Goal: Task Accomplishment & Management: Use online tool/utility

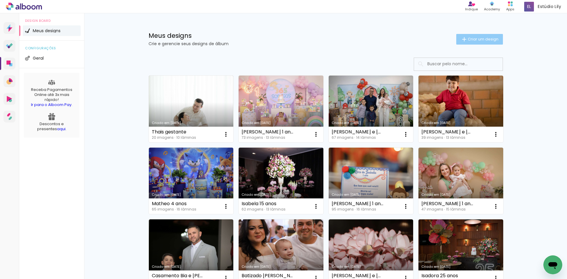
click at [482, 37] on span "Criar um design" at bounding box center [482, 39] width 31 height 4
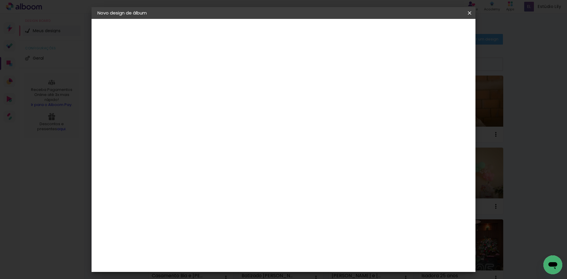
click at [194, 77] on input at bounding box center [194, 79] width 0 height 9
type input "G"
type input "Bianca gestaçao"
click at [254, 34] on paper-button "Avançar" at bounding box center [239, 31] width 29 height 10
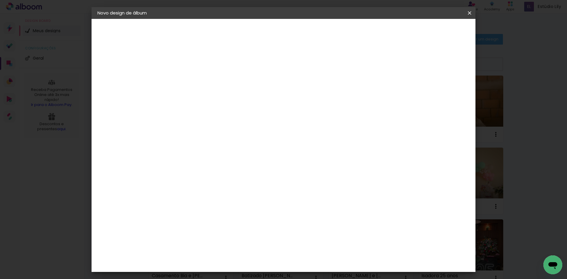
click at [203, 104] on div "DreambooksPro" at bounding box center [209, 106] width 38 height 5
click at [304, 32] on paper-button "Avançar" at bounding box center [289, 31] width 29 height 10
click at [217, 98] on input "text" at bounding box center [205, 102] width 23 height 9
click at [0, 0] on slot "Álbum" at bounding box center [0, 0] width 0 height 0
type input "Álbum"
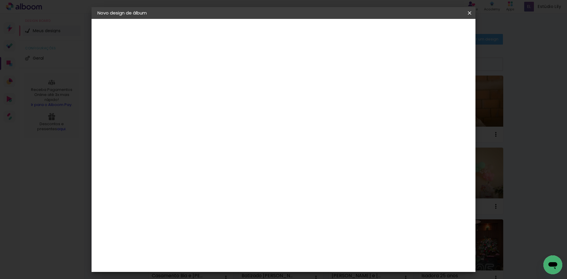
scroll to position [89, 0]
click at [256, 167] on span "20 × 20 cm" at bounding box center [245, 173] width 22 height 12
click at [0, 0] on slot "Avançar" at bounding box center [0, 0] width 0 height 0
click at [438, 36] on paper-button "Iniciar design" at bounding box center [419, 31] width 39 height 10
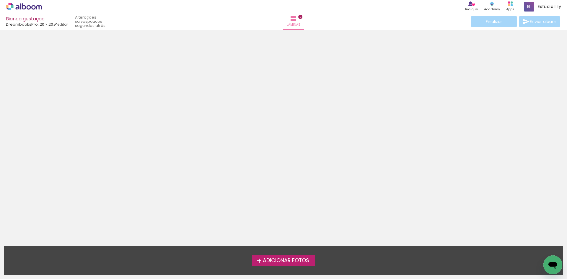
click at [282, 265] on label "Adicionar Fotos" at bounding box center [283, 260] width 63 height 11
click at [0, 0] on input "file" at bounding box center [0, 0] width 0 height 0
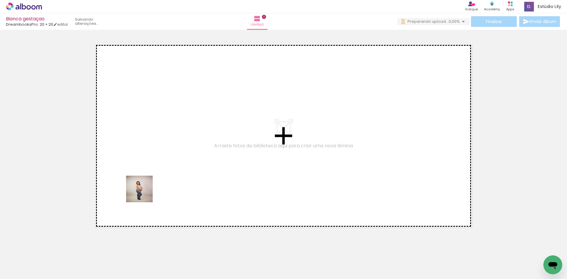
drag, startPoint x: 61, startPoint y: 258, endPoint x: 95, endPoint y: 276, distance: 38.8
click at [144, 193] on quentale-workspace at bounding box center [283, 139] width 567 height 279
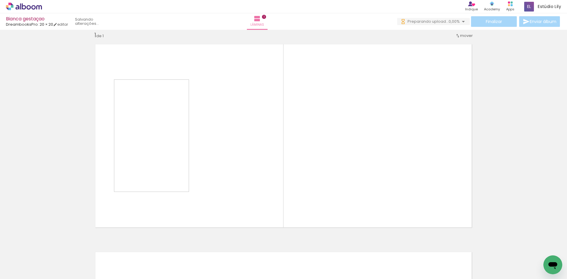
scroll to position [8, 0]
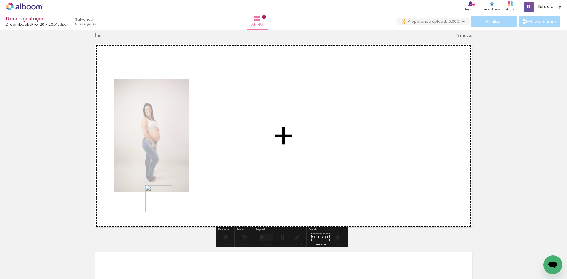
drag, startPoint x: 94, startPoint y: 266, endPoint x: 165, endPoint y: 201, distance: 95.9
click at [165, 201] on quentale-workspace at bounding box center [283, 139] width 567 height 279
drag, startPoint x: 127, startPoint y: 259, endPoint x: 202, endPoint y: 192, distance: 101.8
click at [202, 192] on quentale-workspace at bounding box center [283, 139] width 567 height 279
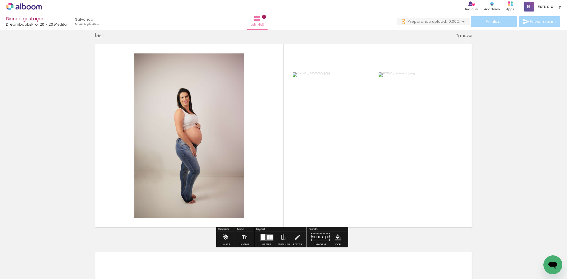
scroll to position [0, 0]
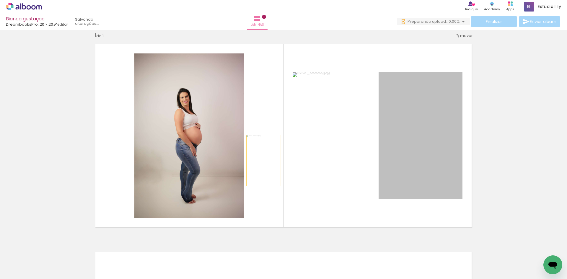
drag, startPoint x: 417, startPoint y: 146, endPoint x: 235, endPoint y: 157, distance: 182.1
click at [0, 0] on slot at bounding box center [0, 0] width 0 height 0
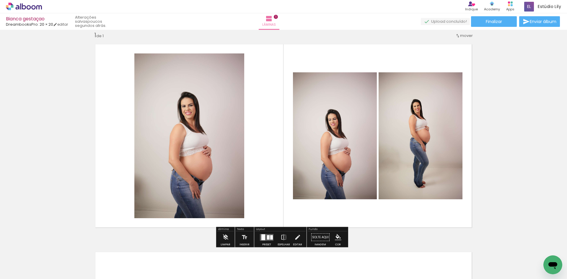
click at [358, 258] on div at bounding box center [356, 258] width 21 height 29
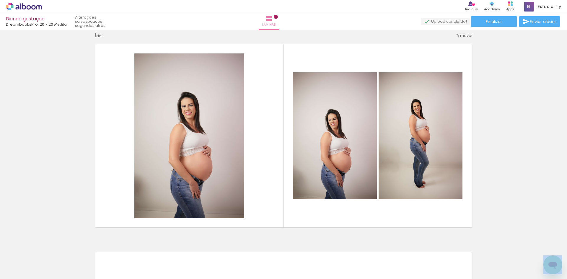
click at [212, 251] on div at bounding box center [224, 258] width 29 height 19
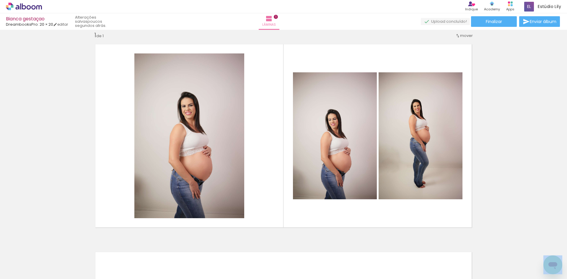
click at [212, 251] on div at bounding box center [224, 258] width 29 height 19
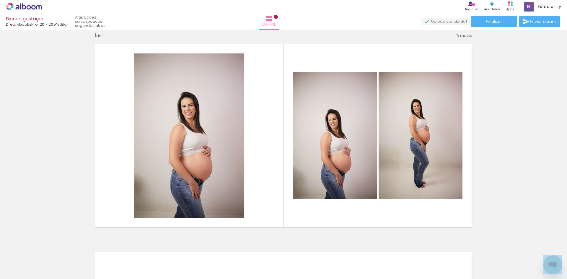
click at [212, 251] on div at bounding box center [224, 258] width 29 height 19
click at [215, 249] on iron-icon at bounding box center [211, 247] width 6 height 6
click at [214, 246] on iron-icon at bounding box center [211, 247] width 6 height 6
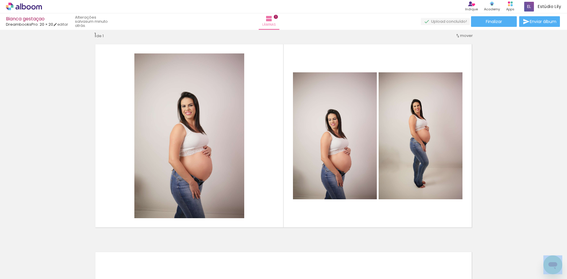
click at [214, 246] on iron-icon at bounding box center [211, 247] width 6 height 6
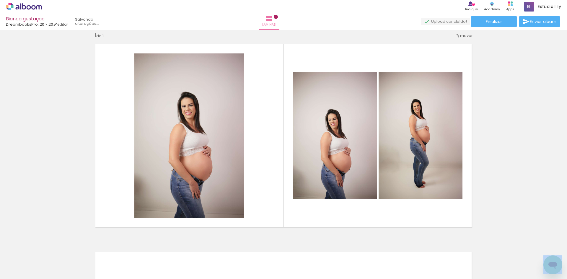
click at [214, 246] on iron-icon at bounding box center [211, 247] width 6 height 6
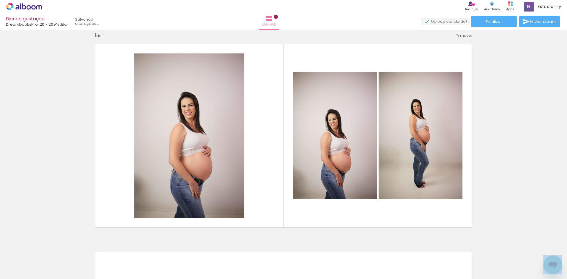
click at [214, 246] on iron-icon at bounding box center [211, 247] width 6 height 6
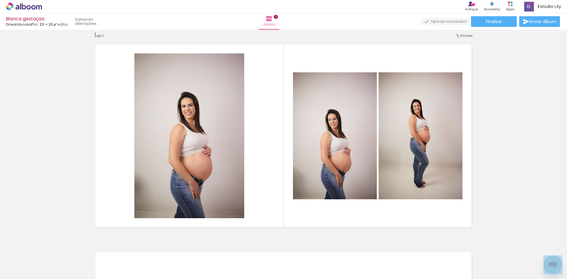
click at [214, 246] on iron-icon at bounding box center [211, 247] width 6 height 6
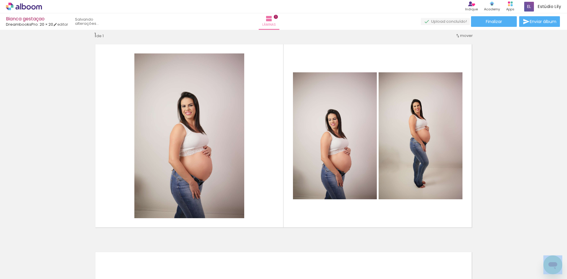
click at [214, 246] on iron-icon at bounding box center [211, 247] width 6 height 6
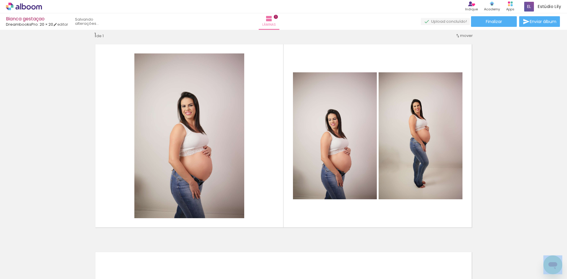
click at [214, 246] on iron-icon at bounding box center [211, 247] width 6 height 6
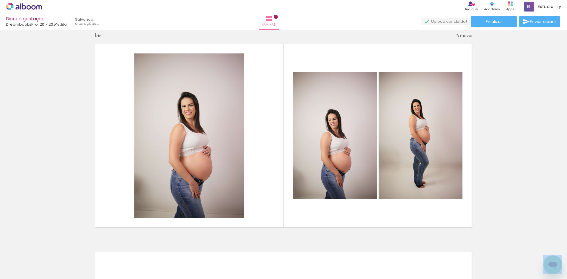
click at [214, 246] on iron-icon at bounding box center [211, 247] width 6 height 6
click at [48, 246] on iron-horizontal-list at bounding box center [43, 260] width 12 height 37
click at [49, 249] on iron-icon at bounding box center [46, 247] width 6 height 6
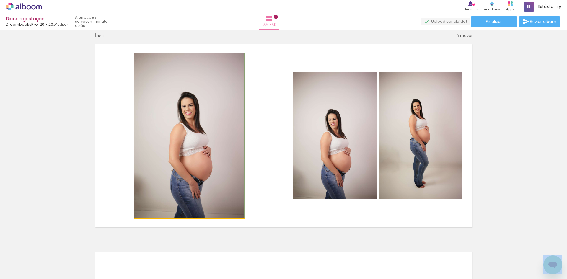
drag, startPoint x: 193, startPoint y: 168, endPoint x: 133, endPoint y: 148, distance: 63.0
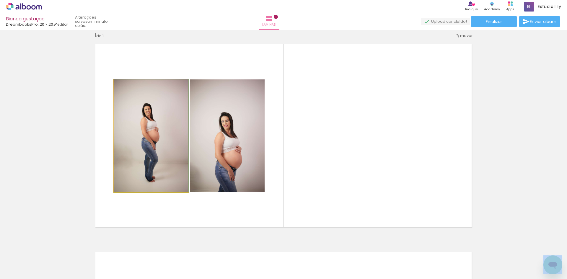
drag, startPoint x: 173, startPoint y: 139, endPoint x: 57, endPoint y: 165, distance: 119.0
click at [57, 165] on div "Inserir lâmina 1 de 1" at bounding box center [283, 232] width 567 height 416
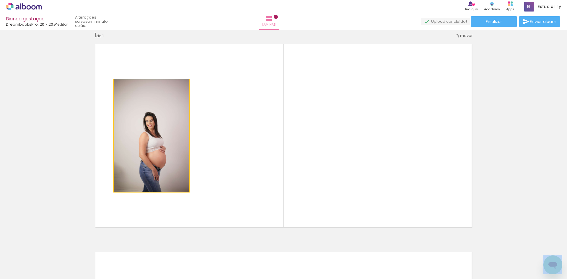
drag, startPoint x: 143, startPoint y: 153, endPoint x: 29, endPoint y: 185, distance: 119.2
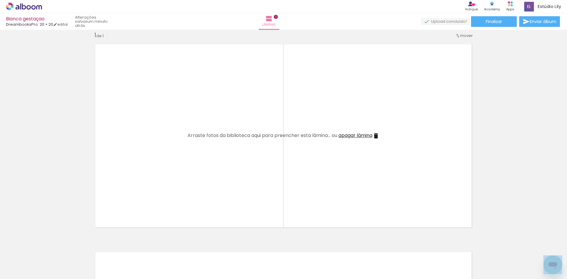
click at [50, 250] on paper-icon-button at bounding box center [45, 246] width 7 height 7
click at [49, 249] on iron-icon at bounding box center [46, 247] width 6 height 6
